Goal: Check status: Check status

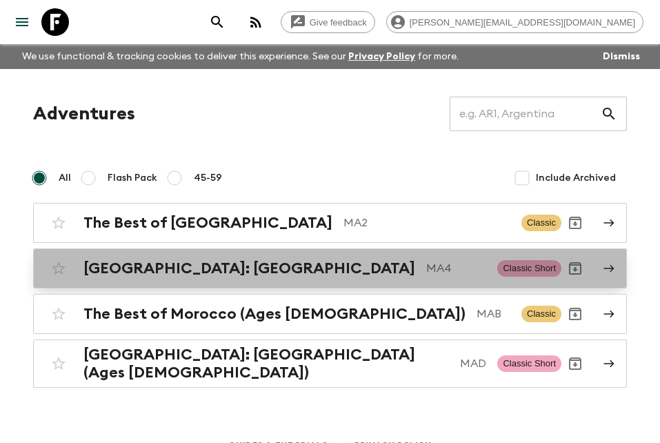
click at [183, 276] on h2 "[GEOGRAPHIC_DATA]: [GEOGRAPHIC_DATA]" at bounding box center [249, 268] width 332 height 18
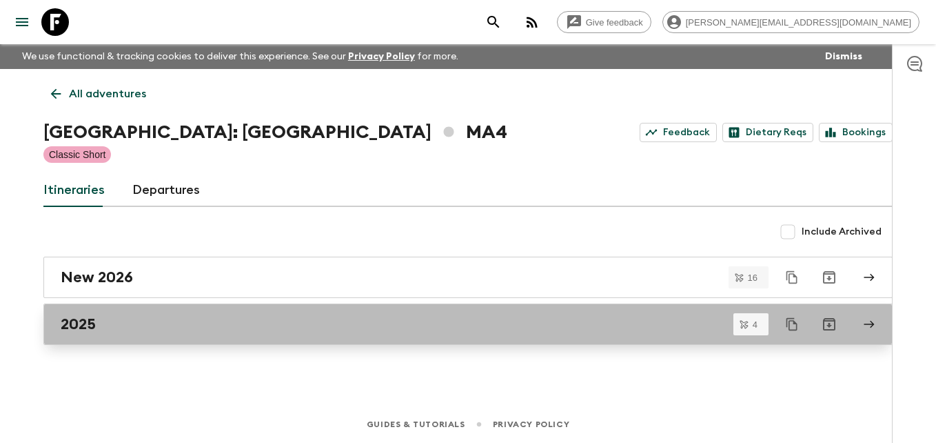
click at [86, 324] on h2 "2025" at bounding box center [78, 324] width 35 height 18
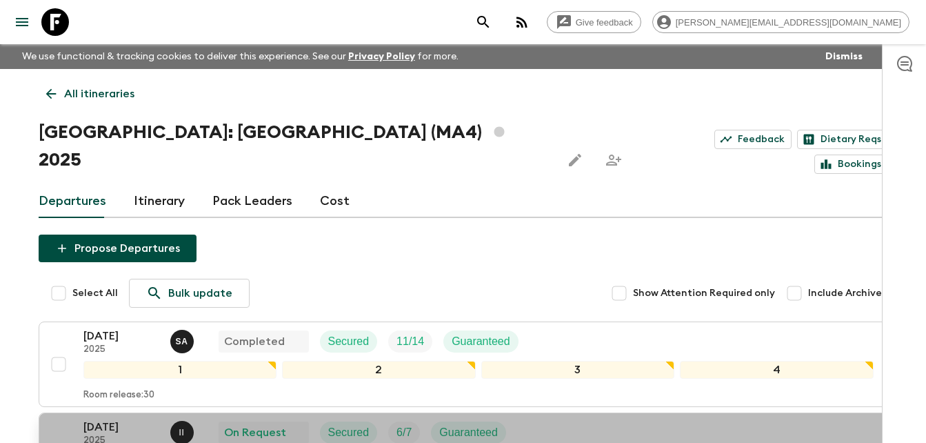
click at [102, 418] on p "[DATE]" at bounding box center [121, 426] width 76 height 17
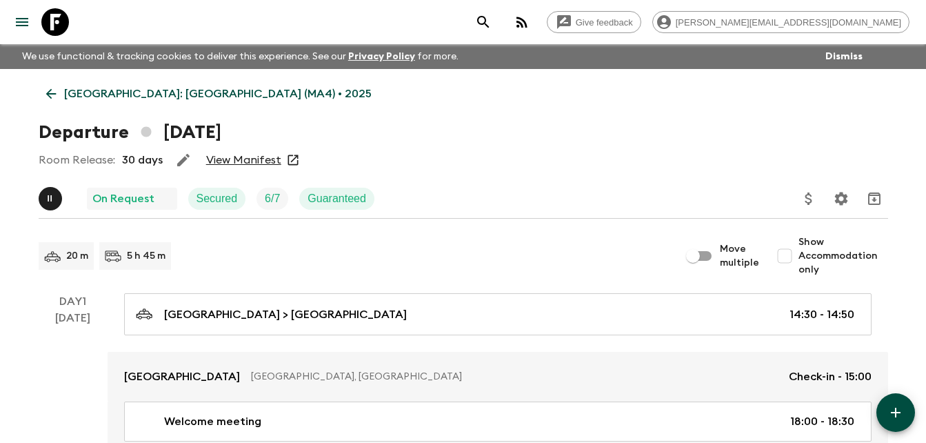
click at [264, 161] on link "View Manifest" at bounding box center [243, 160] width 75 height 14
